Goal: Information Seeking & Learning: Learn about a topic

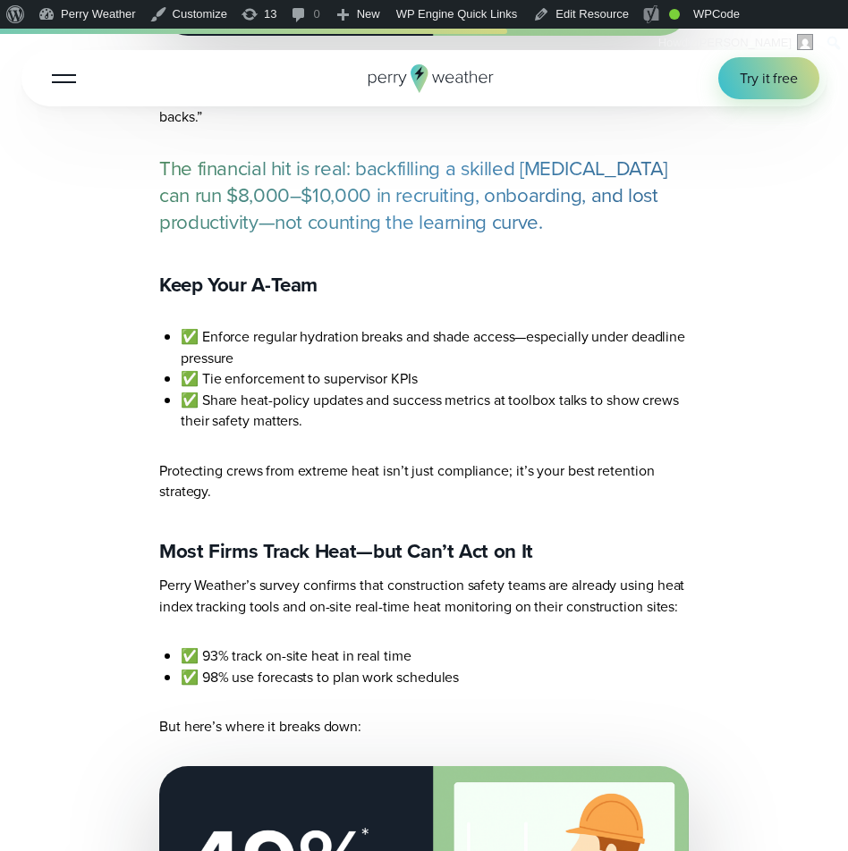
scroll to position [5016, 0]
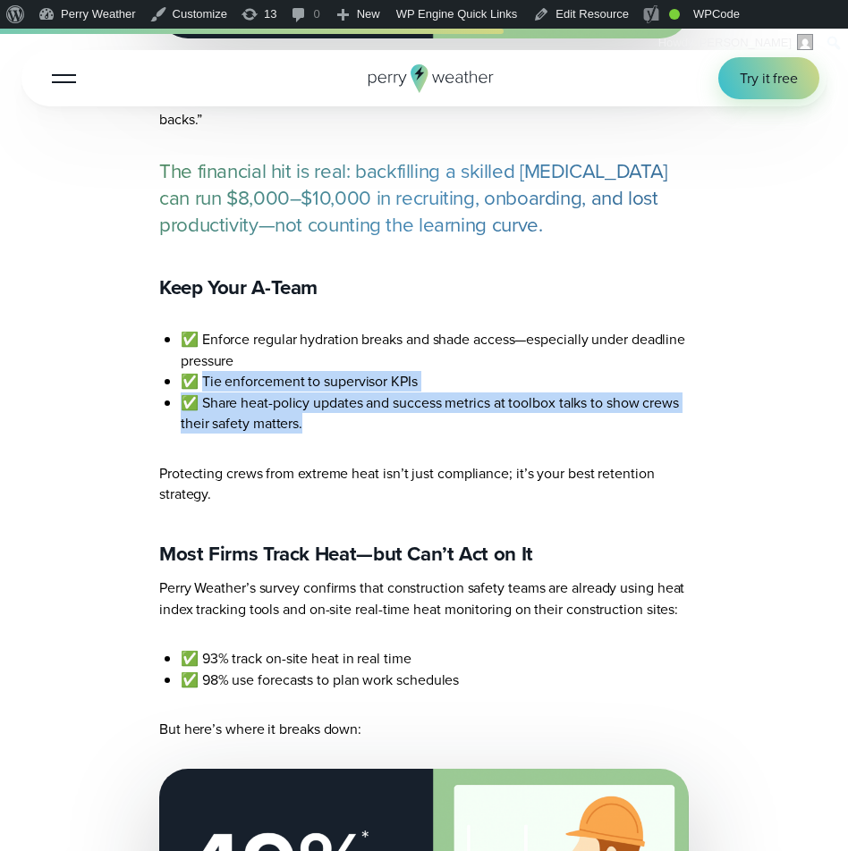
drag, startPoint x: 309, startPoint y: 377, endPoint x: 205, endPoint y: 335, distance: 113.1
click at [205, 335] on ul "✅ Enforce regular hydration breaks and shade access—especially under deadline p…" at bounding box center [423, 381] width 529 height 105
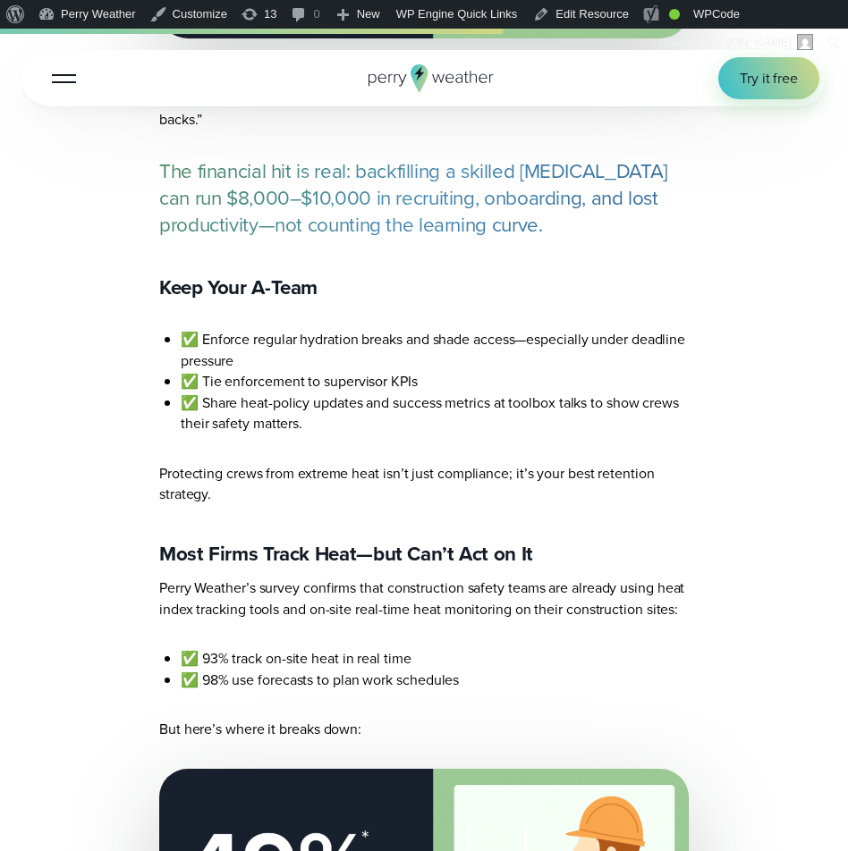
click at [214, 371] on li "✅ Tie enforcement to supervisor KPIs" at bounding box center [435, 381] width 508 height 21
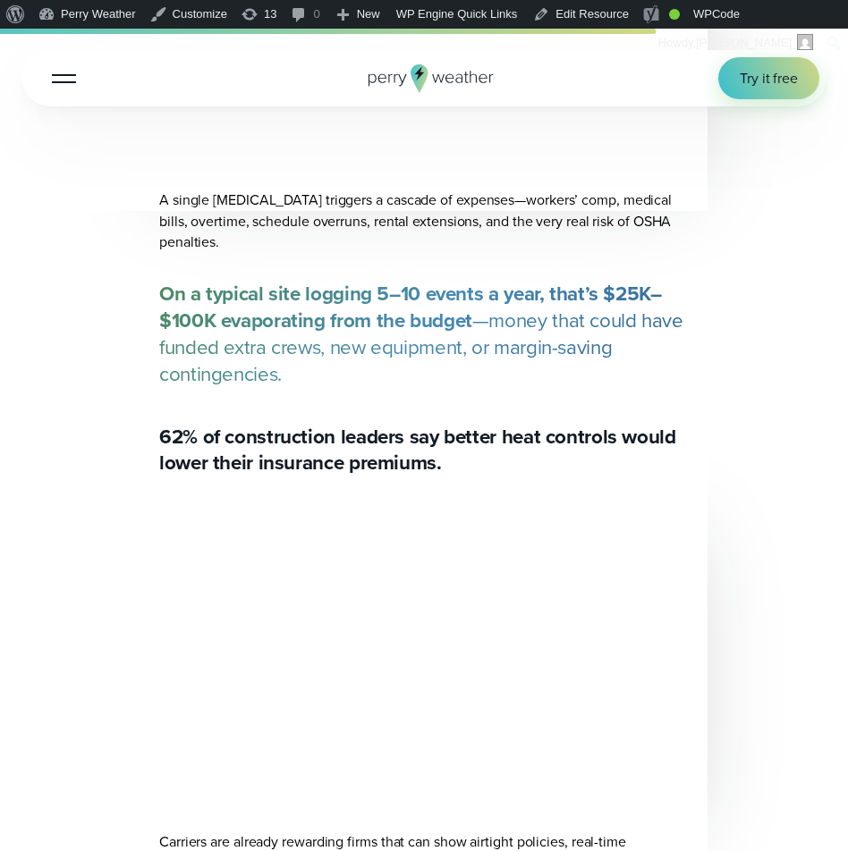
scroll to position [6906, 0]
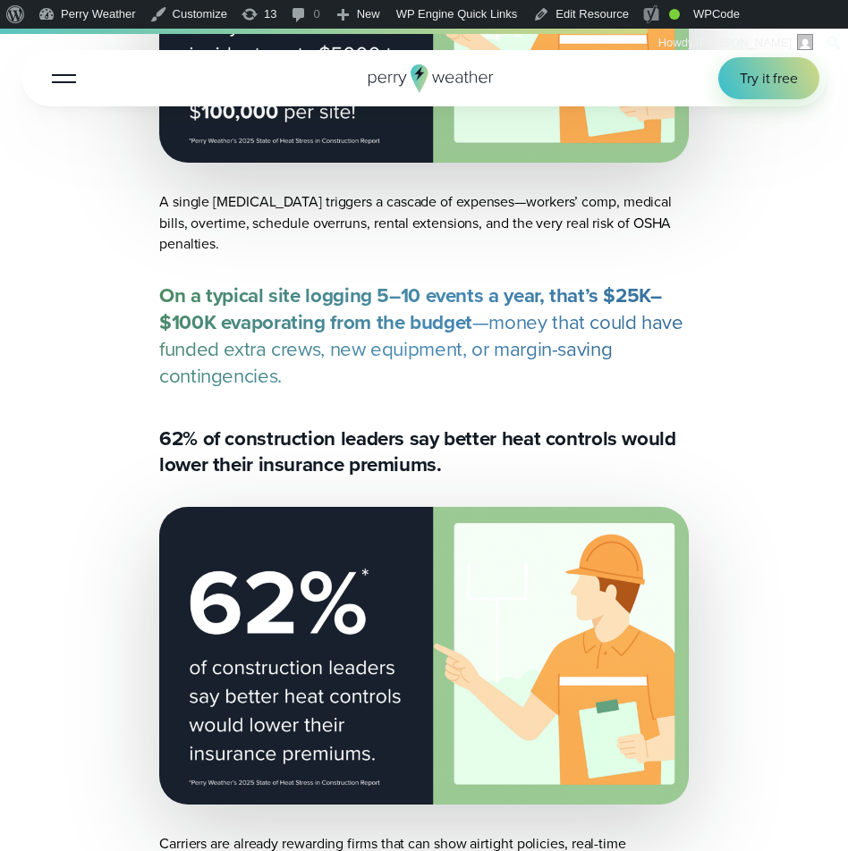
click at [182, 191] on p "A single [MEDICAL_DATA] triggers a cascade of expenses—workers’ comp, medical b…" at bounding box center [423, 222] width 529 height 63
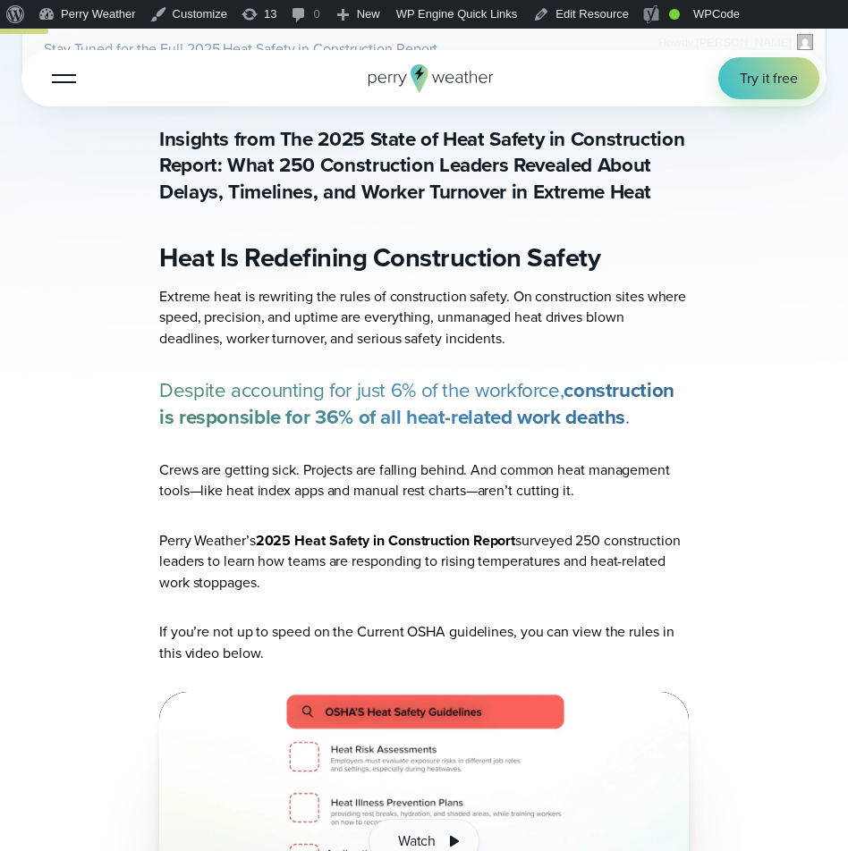
scroll to position [853, 0]
